Goal: Check status

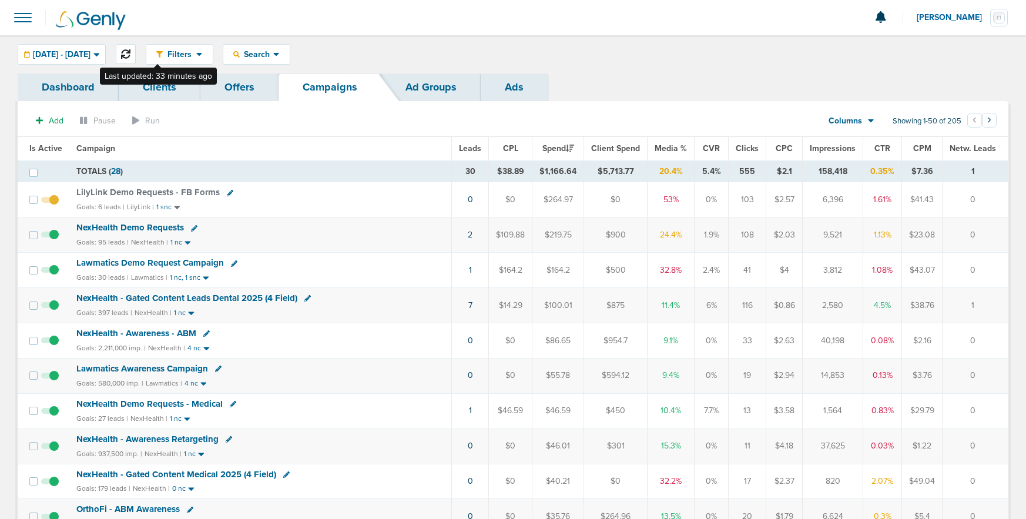
click at [130, 50] on icon at bounding box center [125, 53] width 9 height 9
click at [105, 229] on span "NexHealth Demo Requests" at bounding box center [130, 227] width 108 height 11
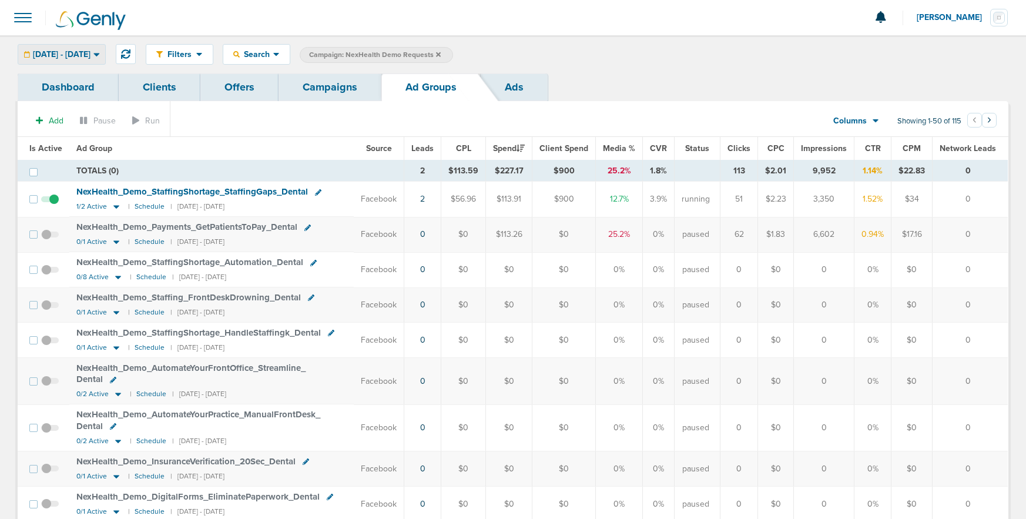
click at [90, 47] on div "[DATE] - [DATE]" at bounding box center [61, 54] width 87 height 19
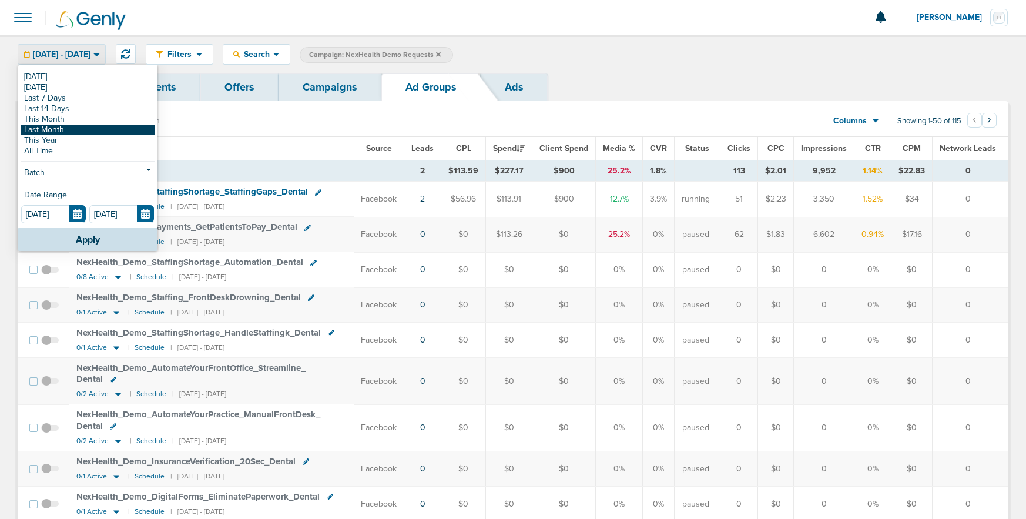
click at [79, 132] on link "Last Month" at bounding box center [87, 130] width 133 height 11
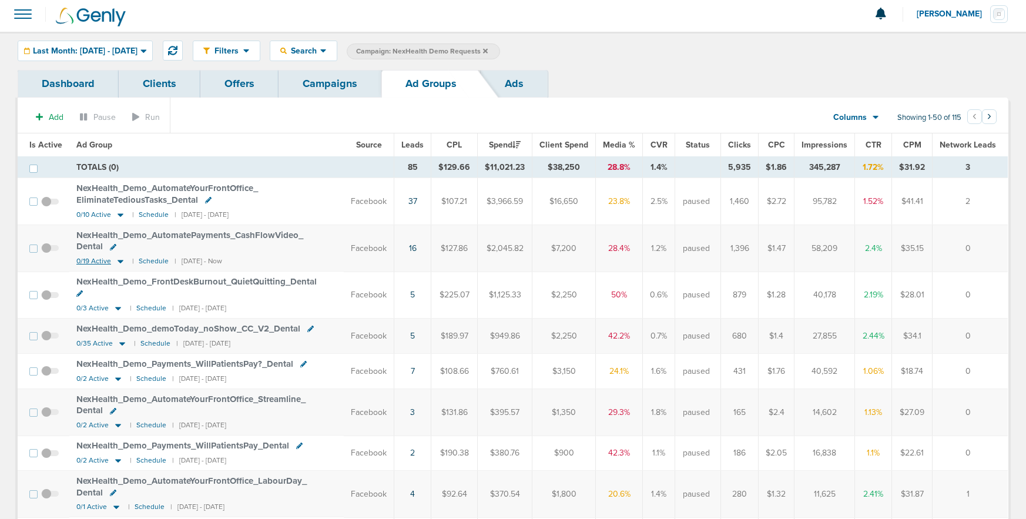
scroll to position [5, 0]
click at [117, 337] on icon at bounding box center [122, 342] width 12 height 10
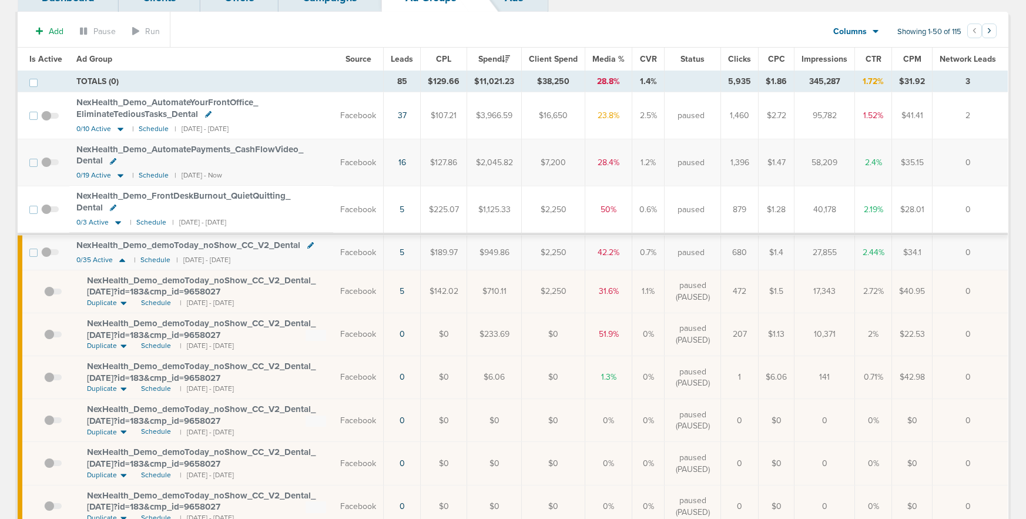
scroll to position [90, 0]
click at [150, 304] on span "Schedule" at bounding box center [156, 302] width 30 height 10
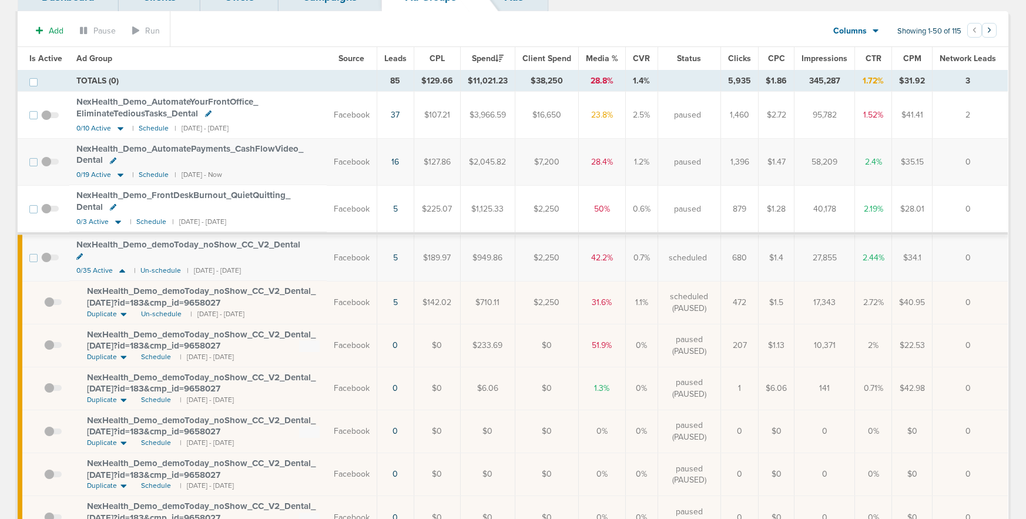
click at [48, 263] on span at bounding box center [50, 263] width 18 height 0
click at [50, 260] on input "checkbox" at bounding box center [50, 260] width 0 height 0
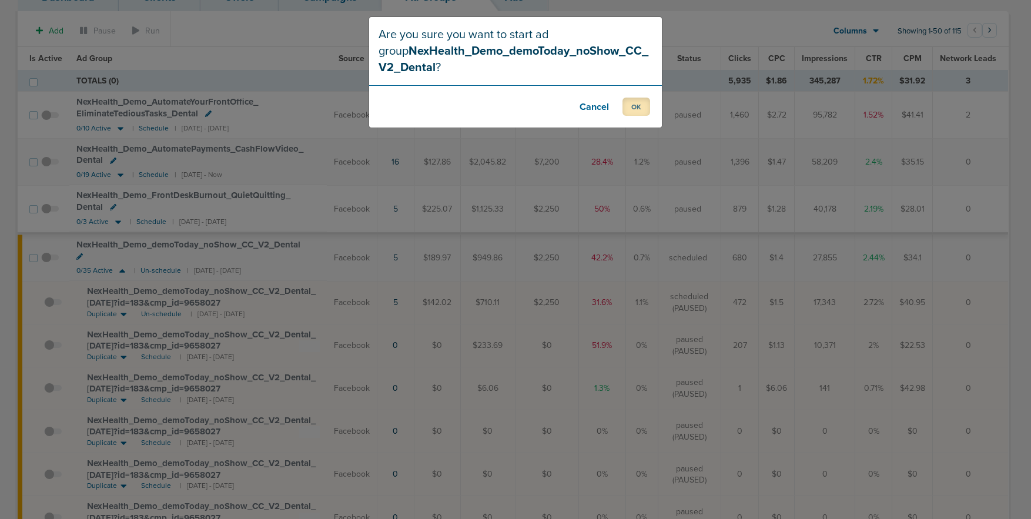
click at [630, 105] on button "OK" at bounding box center [636, 107] width 28 height 18
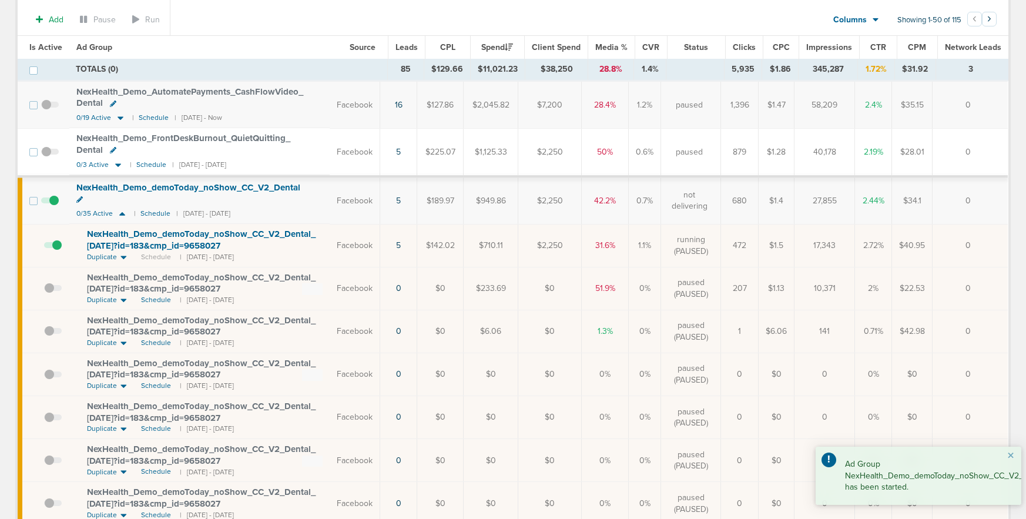
scroll to position [148, 0]
click at [118, 210] on icon at bounding box center [122, 215] width 12 height 10
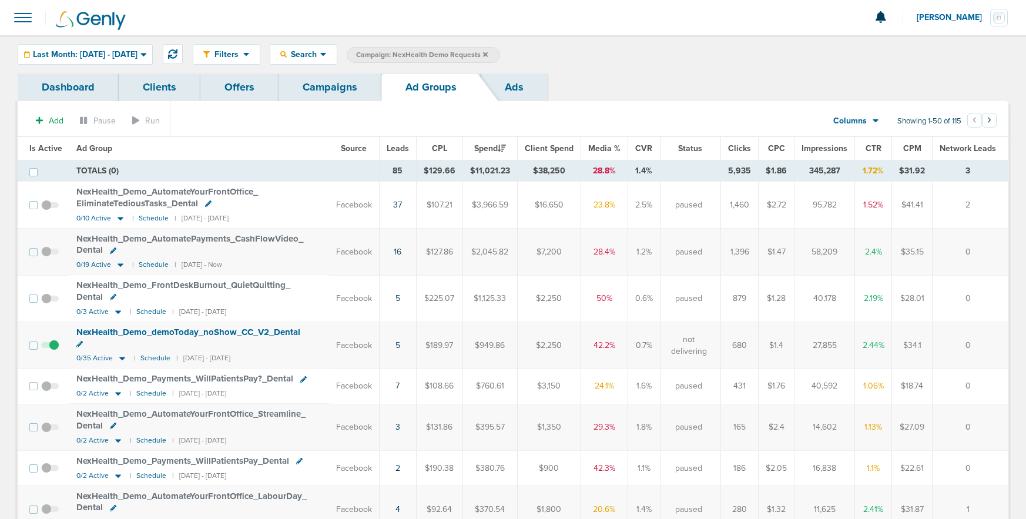
scroll to position [1, 0]
click at [330, 88] on link "Campaigns" at bounding box center [330, 87] width 103 height 28
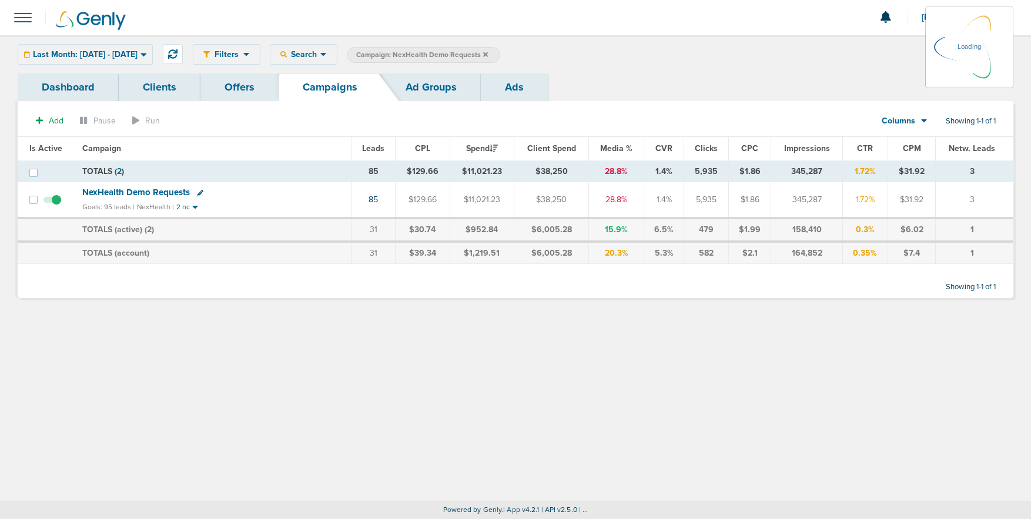
click at [488, 53] on icon at bounding box center [485, 54] width 5 height 5
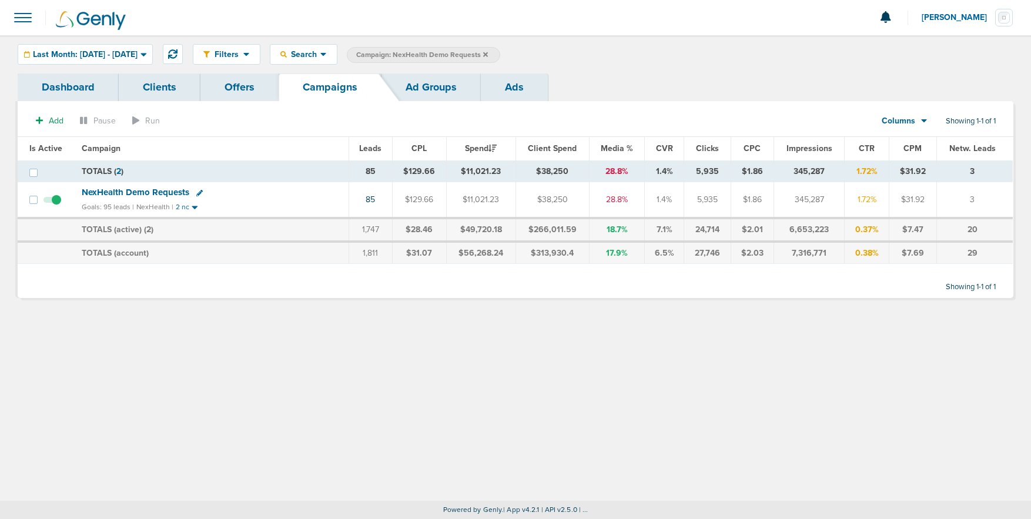
click at [488, 55] on icon at bounding box center [485, 54] width 5 height 5
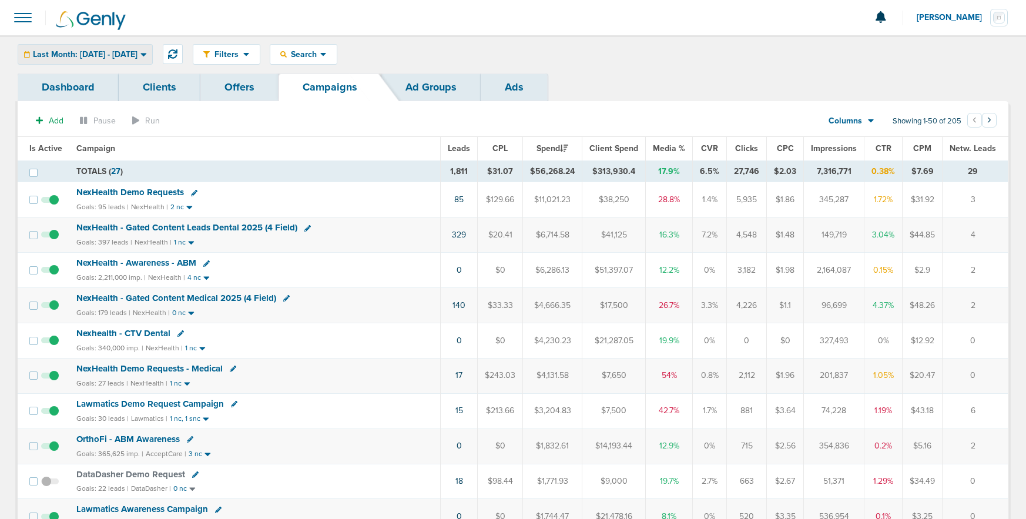
drag, startPoint x: 70, startPoint y: 56, endPoint x: 65, endPoint y: 71, distance: 15.4
click at [70, 56] on span "Last Month: [DATE] - [DATE]" at bounding box center [85, 55] width 105 height 8
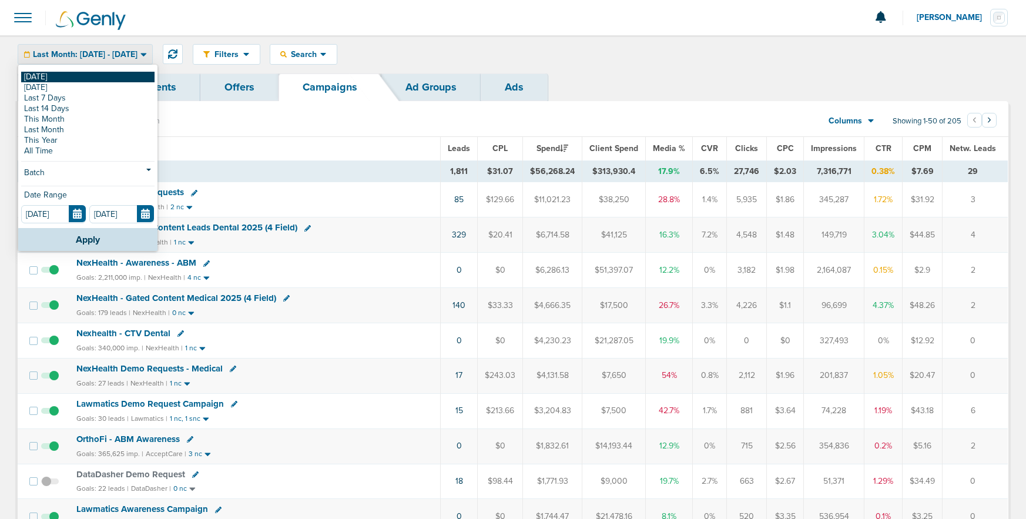
click at [64, 76] on link "[DATE]" at bounding box center [87, 77] width 133 height 11
